Goal: Task Accomplishment & Management: Complete application form

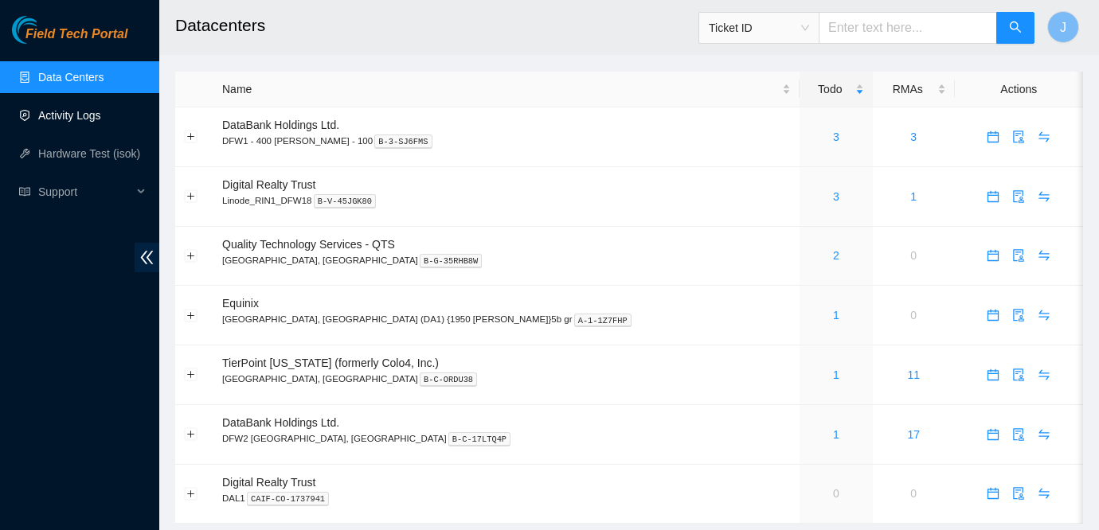
click at [66, 116] on link "Activity Logs" at bounding box center [69, 115] width 63 height 13
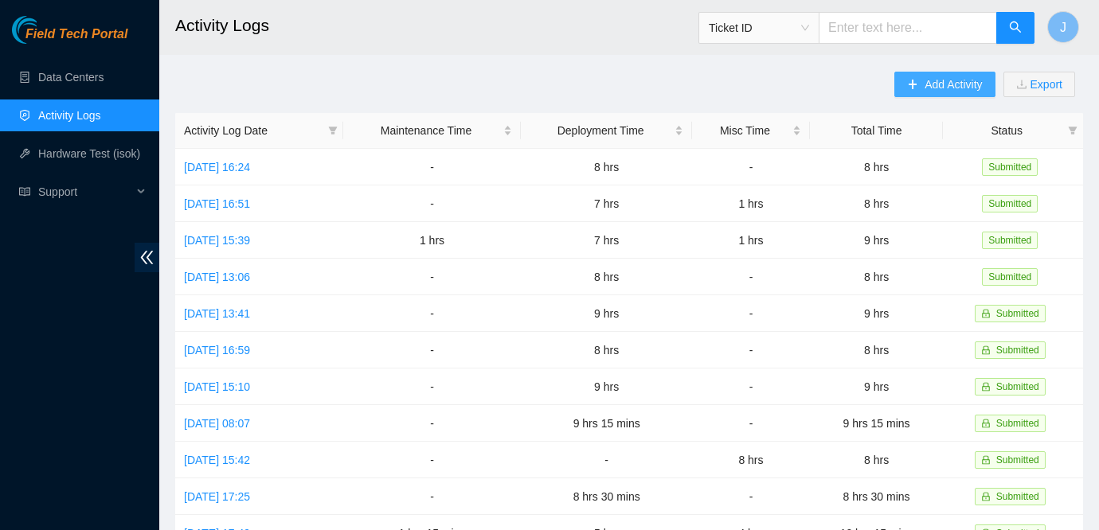
click at [915, 87] on button "Add Activity" at bounding box center [944, 84] width 100 height 25
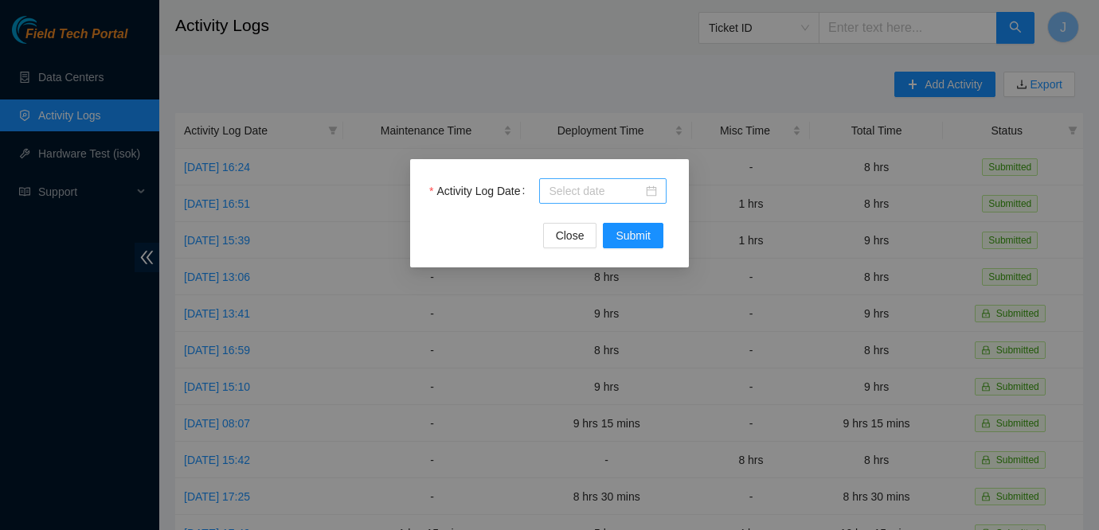
click at [653, 190] on div at bounding box center [603, 191] width 108 height 18
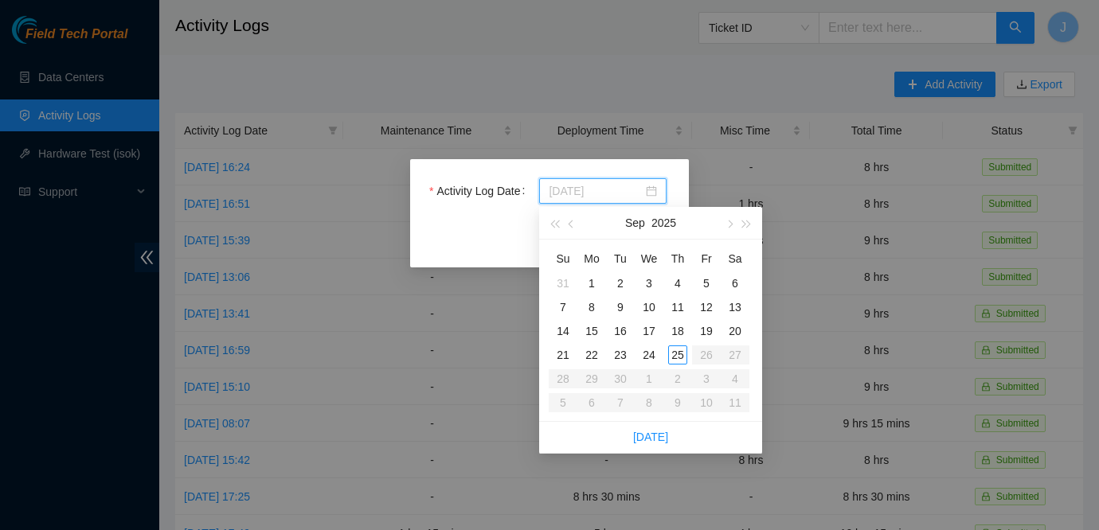
type input "[DATE]"
click at [679, 355] on div "25" at bounding box center [677, 355] width 19 height 19
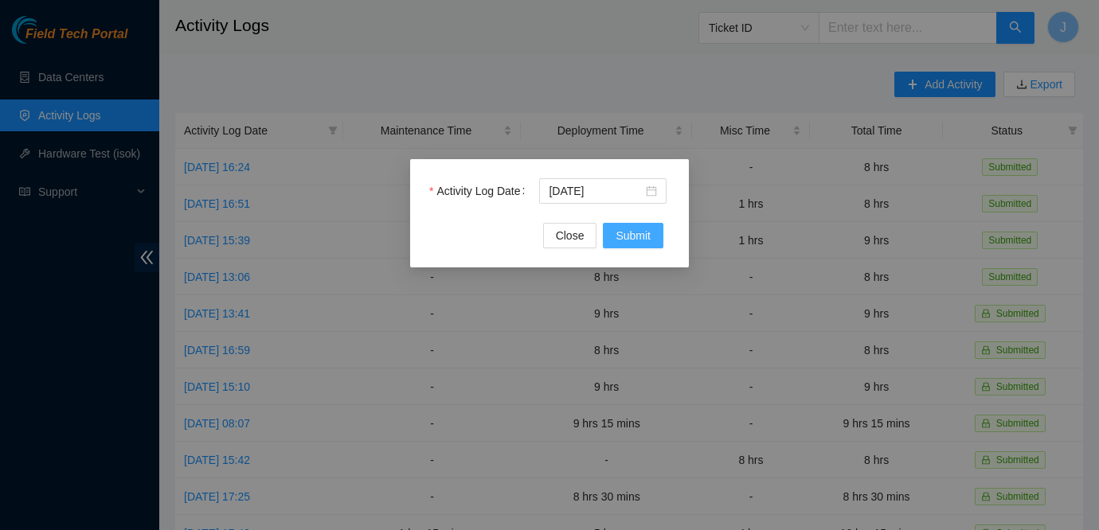
click at [642, 228] on span "Submit" at bounding box center [632, 236] width 35 height 18
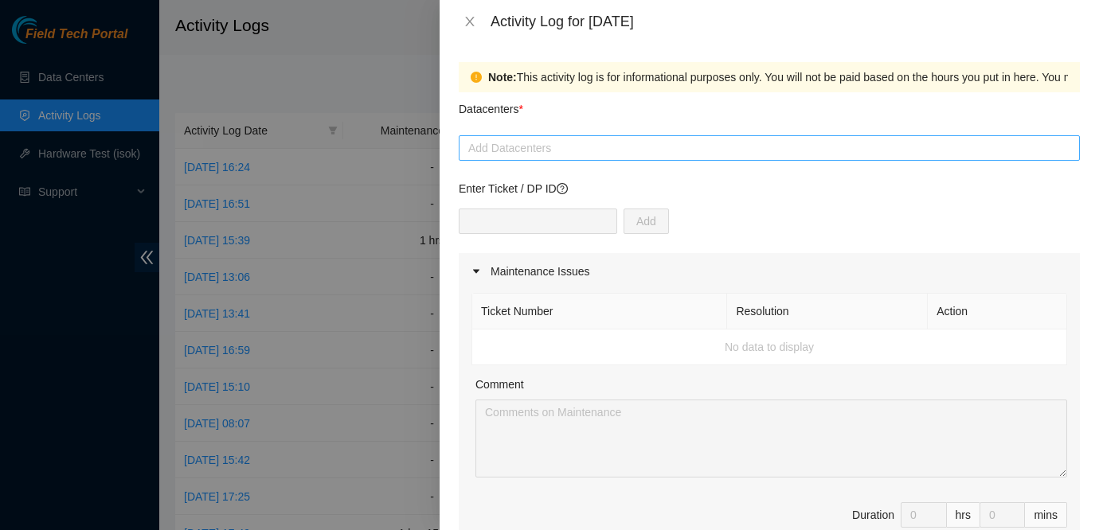
click at [634, 147] on div at bounding box center [769, 148] width 613 height 19
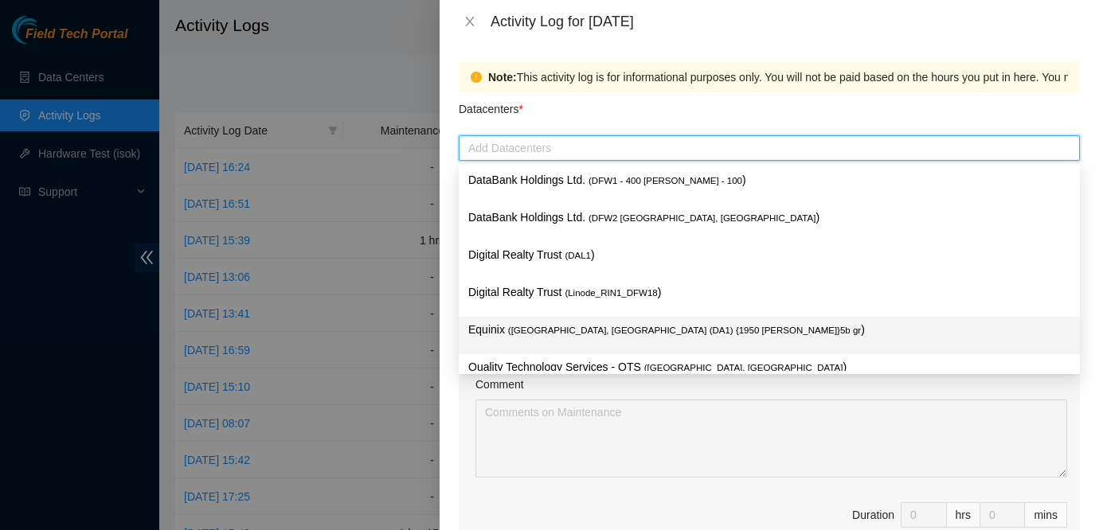
click at [607, 330] on span "( [GEOGRAPHIC_DATA], [GEOGRAPHIC_DATA] (DA1) {1950 [PERSON_NAME]}5b gr" at bounding box center [684, 331] width 353 height 10
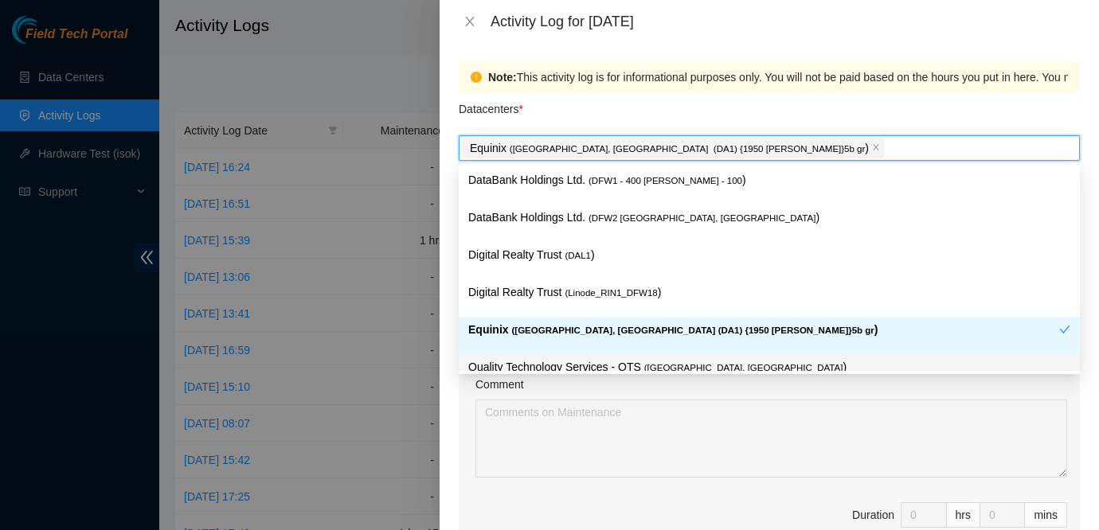
click at [575, 365] on p "Quality Technology Services - QTS ( [GEOGRAPHIC_DATA], [GEOGRAPHIC_DATA] )" at bounding box center [769, 367] width 602 height 18
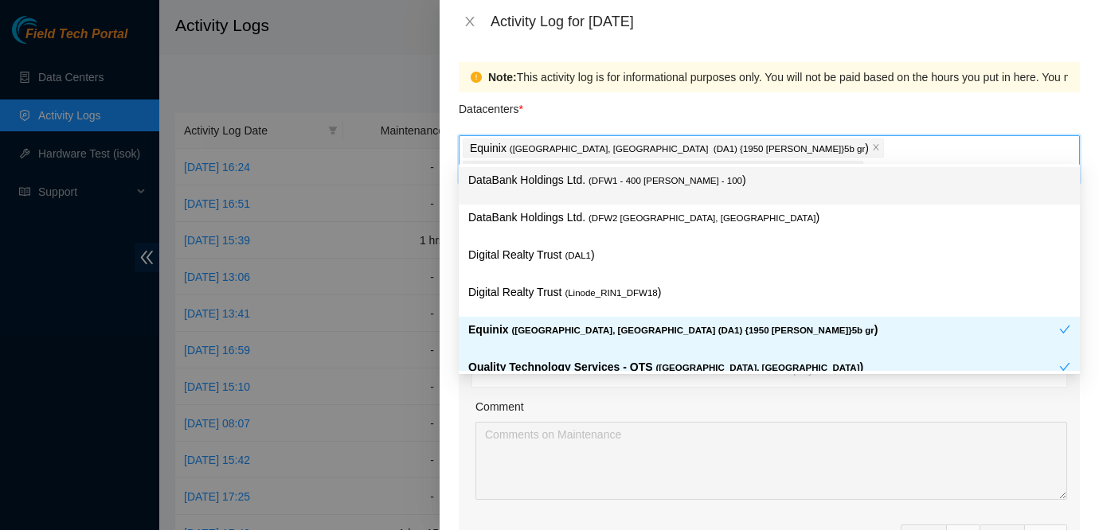
click at [676, 51] on div "Note: This activity log is for informational purposes only. You will not be pai…" at bounding box center [768, 286] width 659 height 487
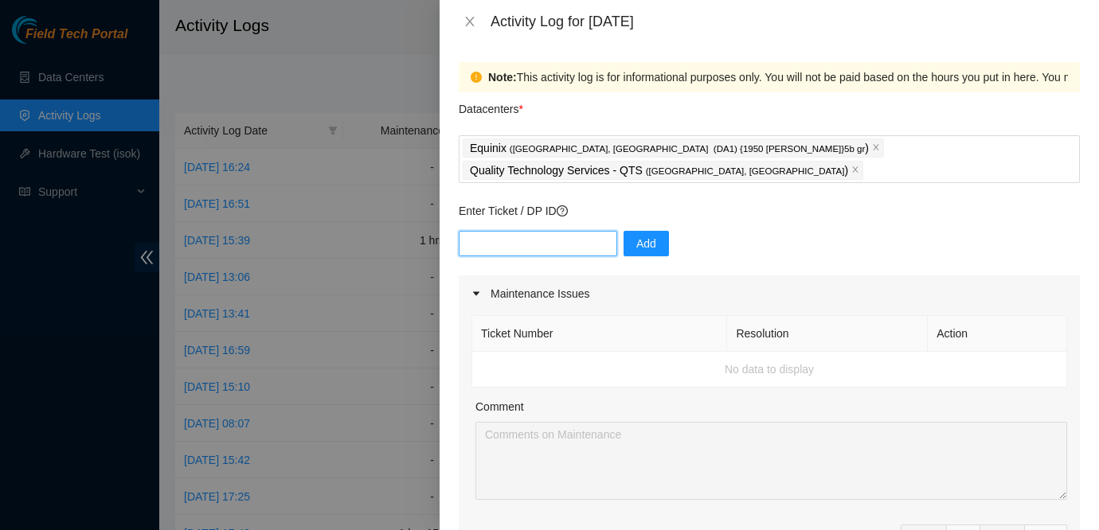
click at [572, 231] on input "text" at bounding box center [538, 243] width 158 height 25
type input "DP84333"
click at [639, 235] on span "Add" at bounding box center [646, 244] width 20 height 18
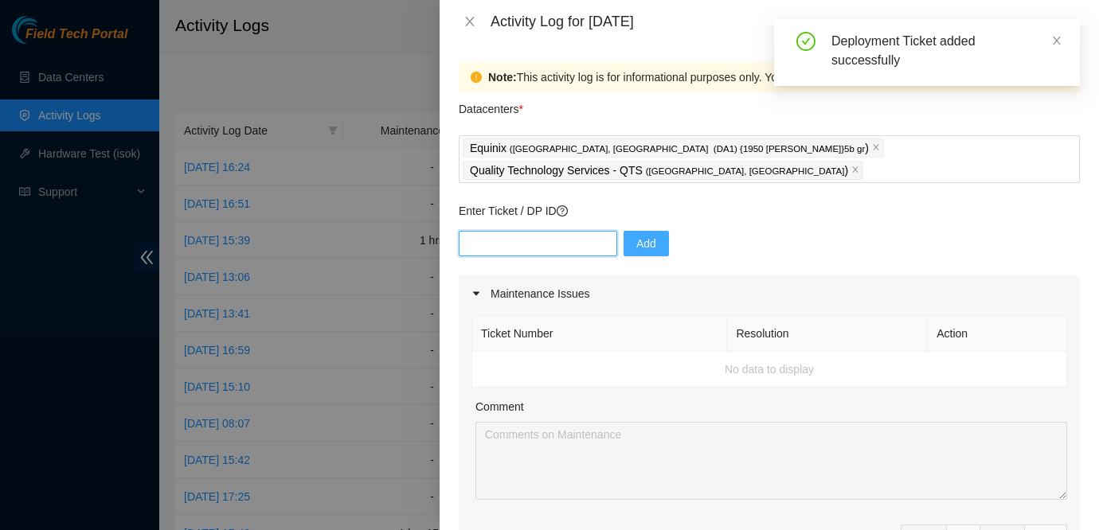
click at [555, 231] on input "text" at bounding box center [538, 243] width 158 height 25
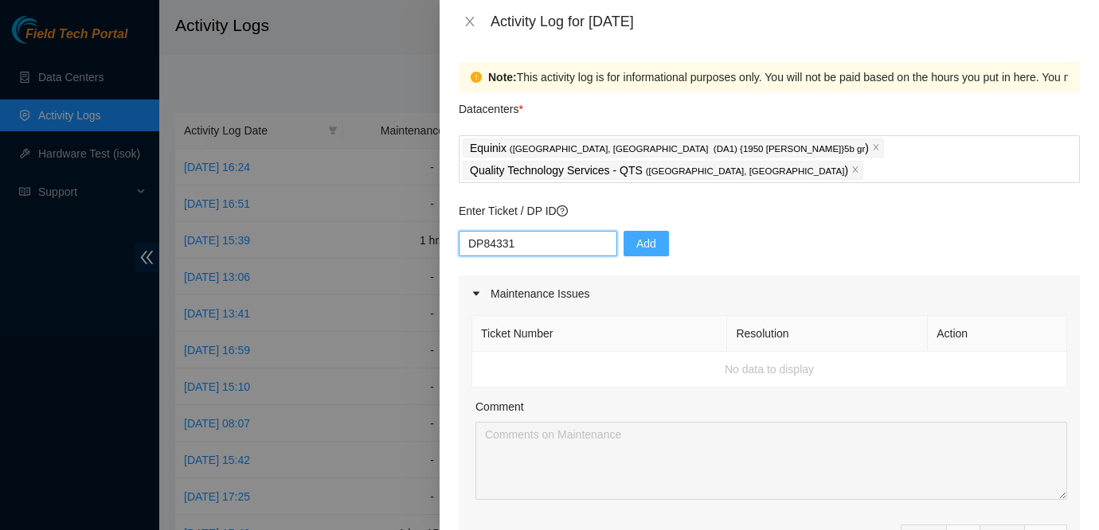
type input "DP84331"
click at [636, 235] on span "Add" at bounding box center [646, 244] width 20 height 18
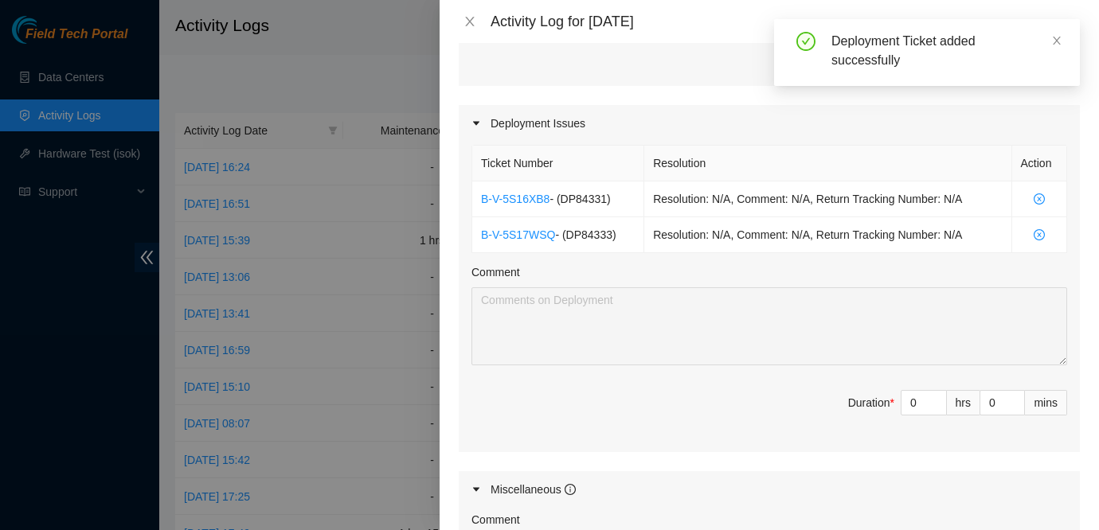
scroll to position [555, 0]
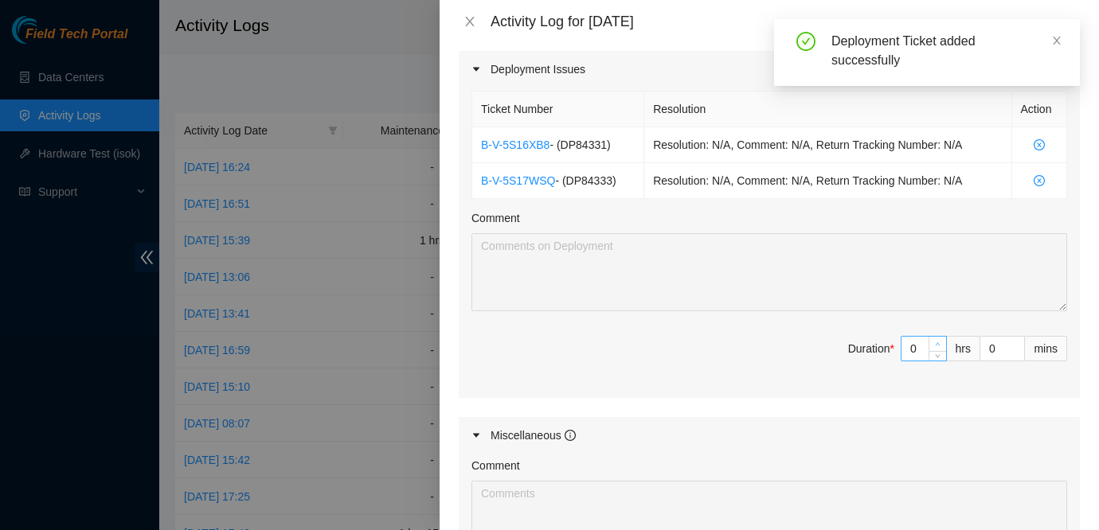
type input "1"
click at [939, 342] on icon "up" at bounding box center [938, 345] width 6 height 6
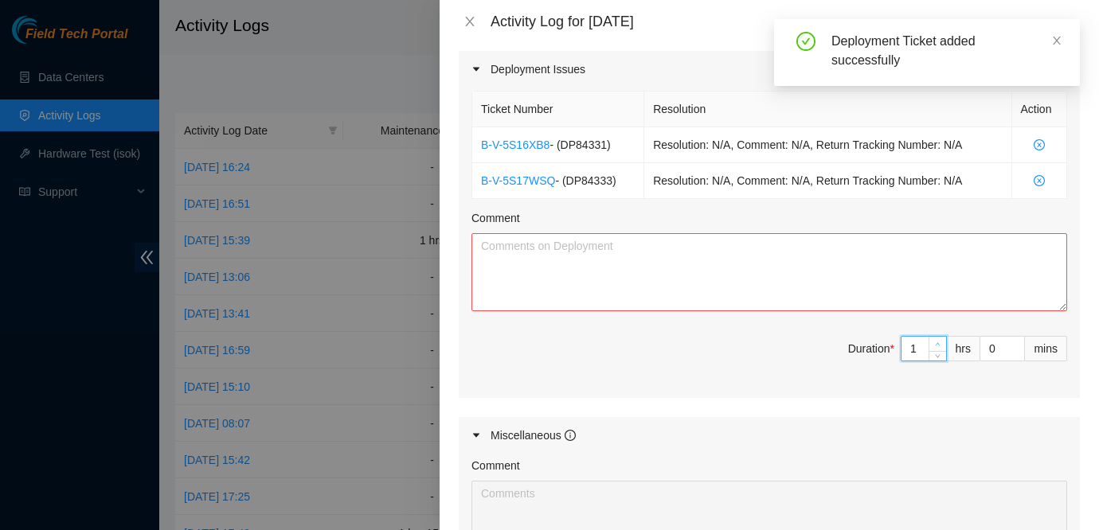
type input "2"
click at [939, 342] on icon "up" at bounding box center [938, 345] width 6 height 6
type input "3"
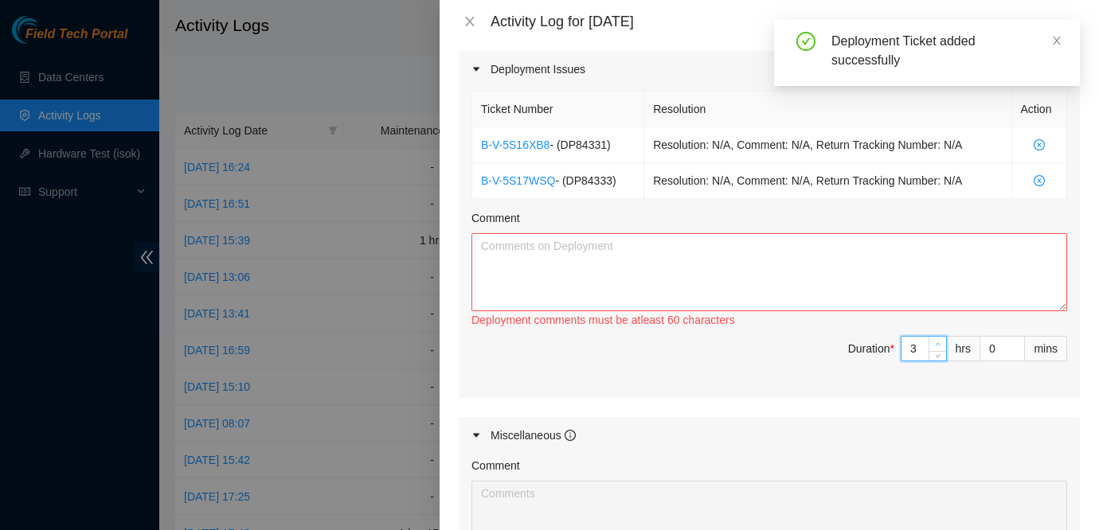
click at [939, 342] on icon "up" at bounding box center [938, 345] width 6 height 6
type input "4"
click at [939, 342] on icon "up" at bounding box center [938, 345] width 6 height 6
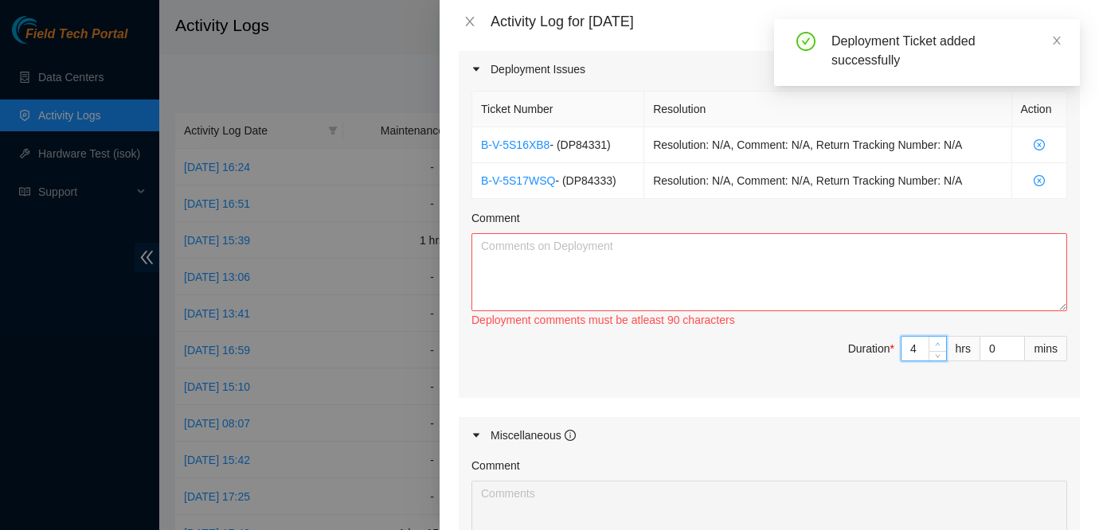
type input "5"
type input "6"
click at [939, 342] on icon "up" at bounding box center [938, 345] width 6 height 6
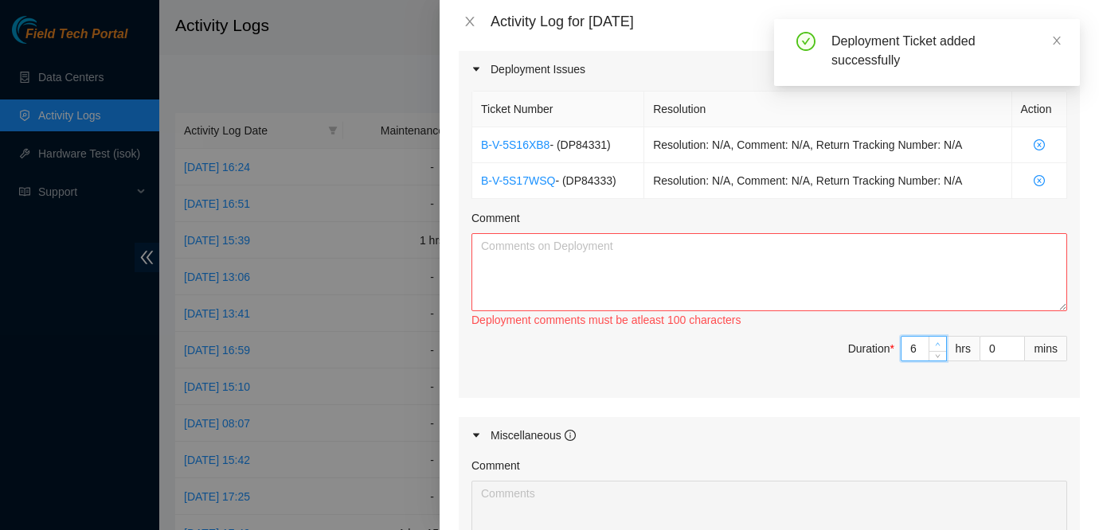
type input "7"
click at [939, 342] on icon "up" at bounding box center [938, 345] width 6 height 6
type input "8"
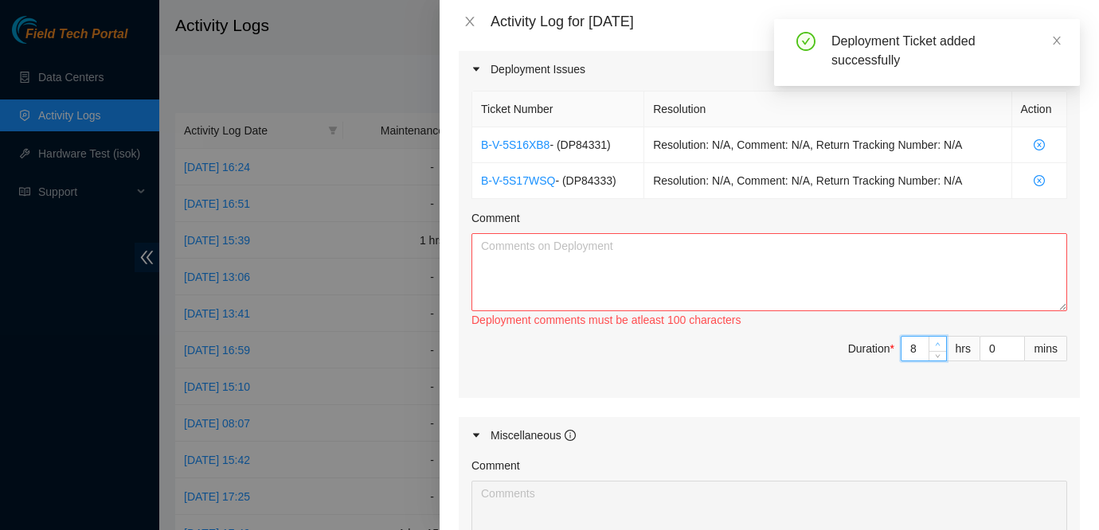
click at [939, 342] on icon "up" at bounding box center [938, 345] width 6 height 6
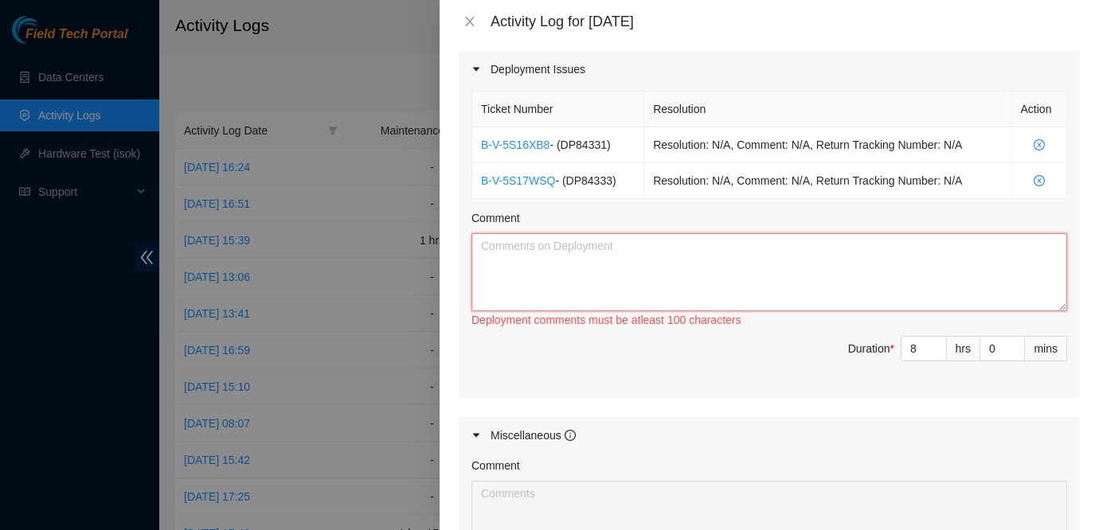
click at [865, 265] on textarea "Comment" at bounding box center [768, 272] width 595 height 78
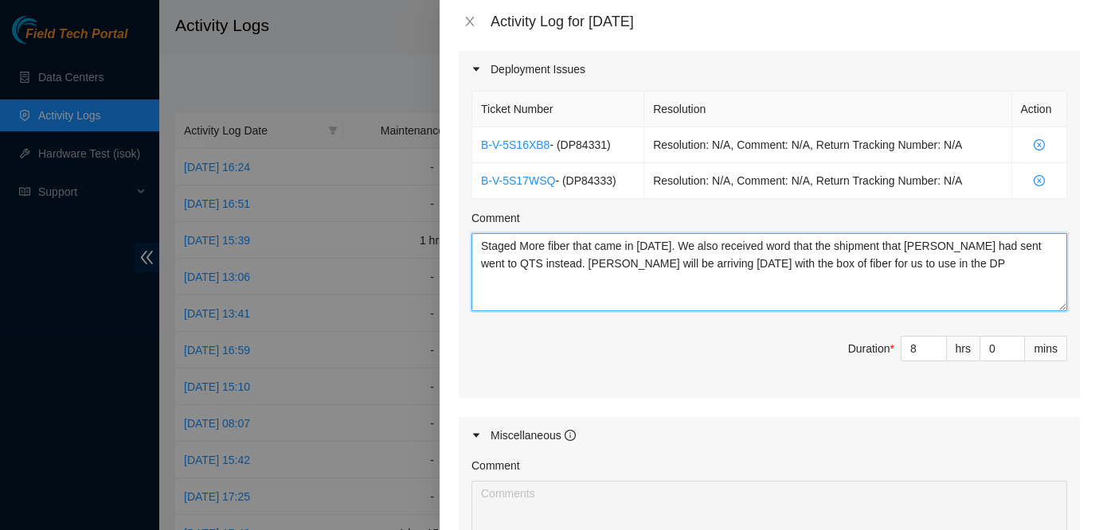
click at [997, 275] on textarea "Staged More fiber that came in yesterday. We also received word that the shipme…" at bounding box center [768, 272] width 595 height 78
click at [916, 241] on textarea "Staged More fiber that came in yesterday. We also received word that the shipme…" at bounding box center [768, 272] width 595 height 78
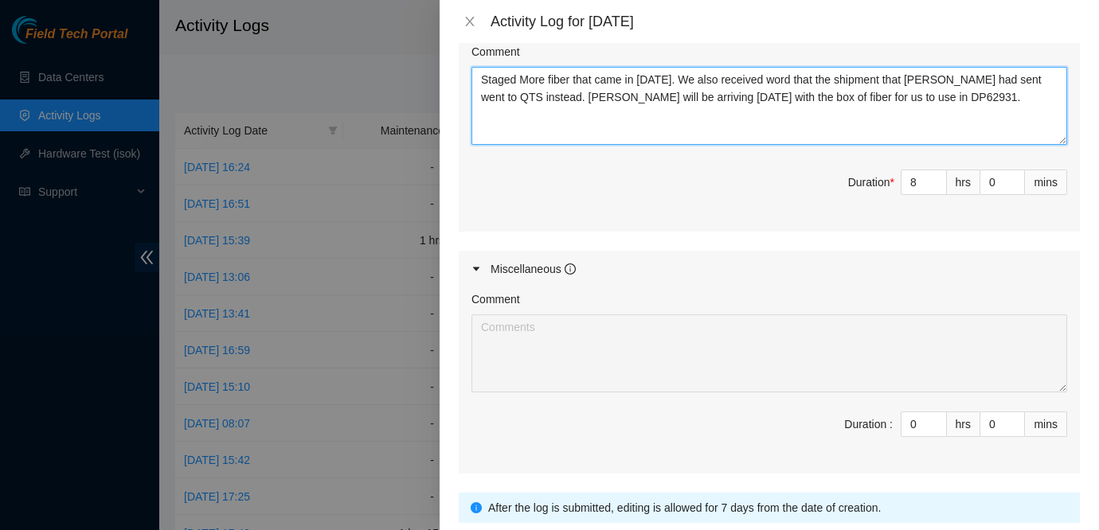
scroll to position [817, 0]
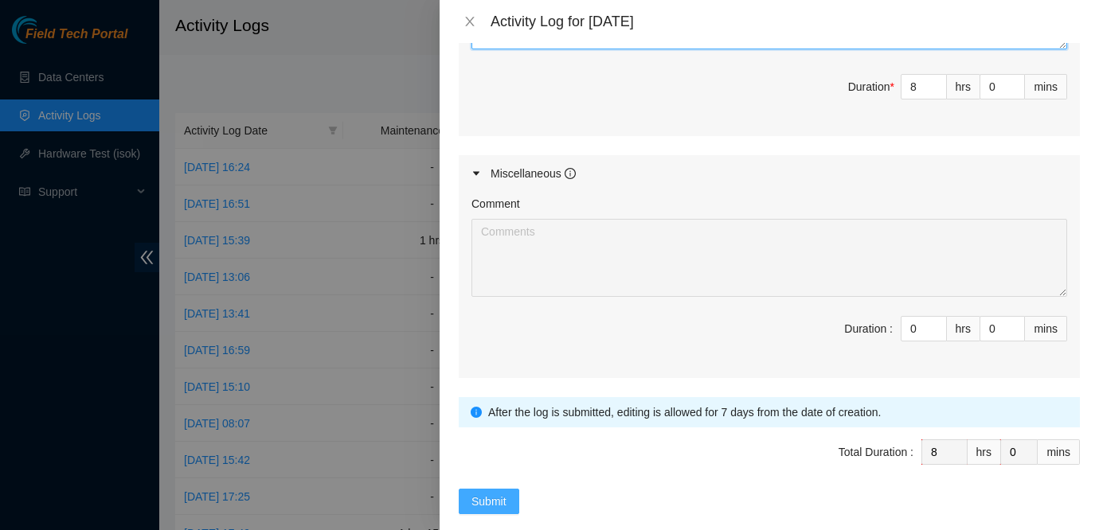
type textarea "Staged More fiber that came in yesterday. We also received word that the shipme…"
click at [479, 491] on button "Submit" at bounding box center [489, 501] width 61 height 25
